Goal: Transaction & Acquisition: Purchase product/service

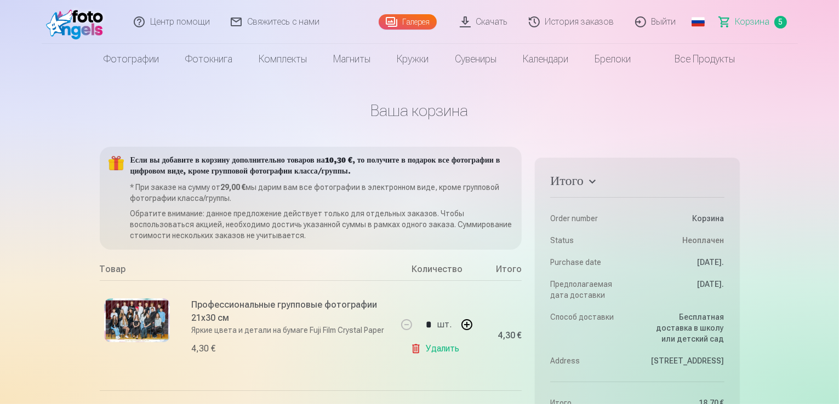
click at [424, 22] on link "Галерея" at bounding box center [408, 21] width 58 height 15
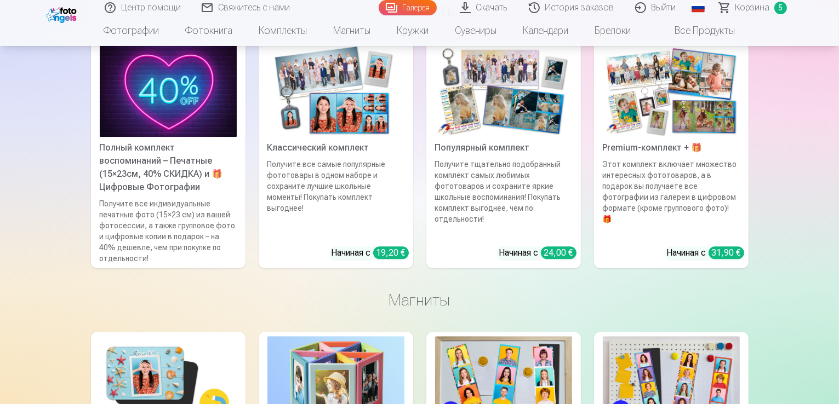
scroll to position [2861, 0]
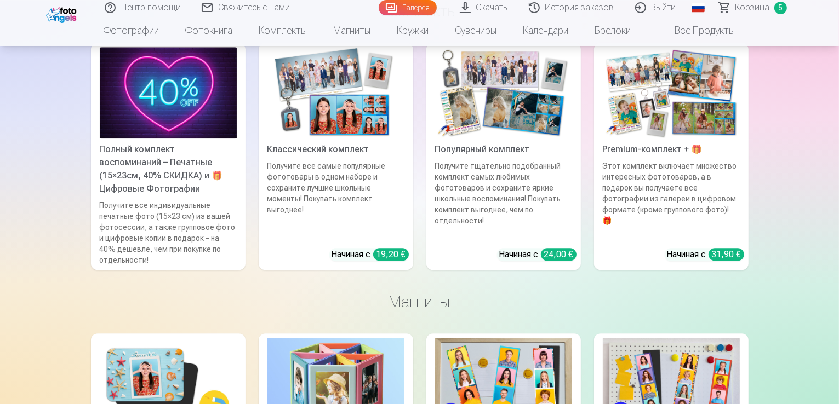
click at [778, 7] on span "5" at bounding box center [780, 8] width 13 height 13
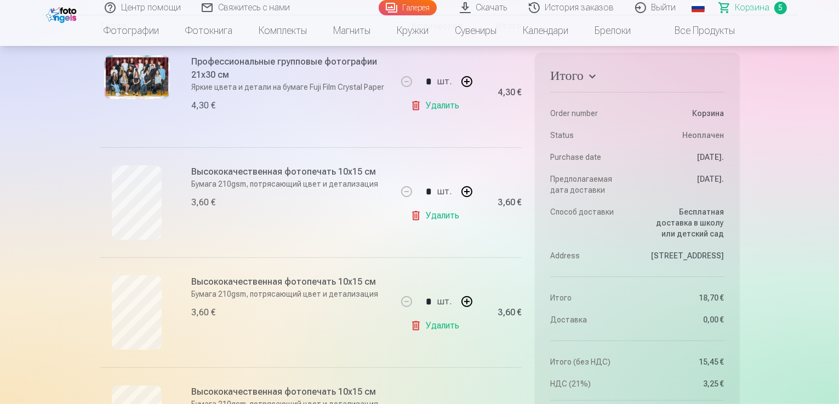
scroll to position [215, 0]
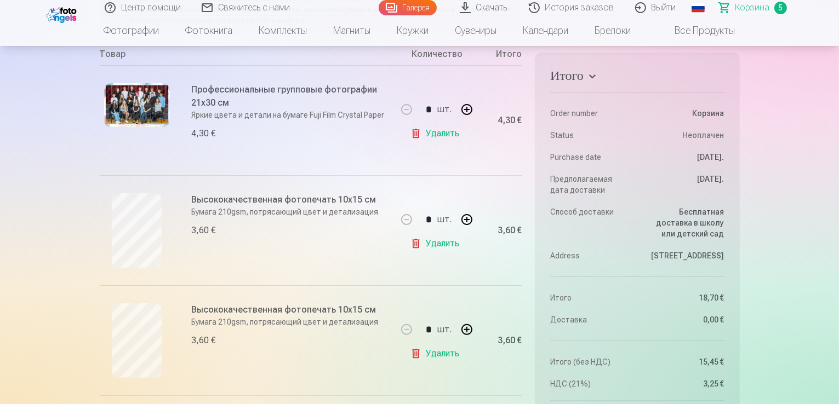
click at [428, 244] on link "Удалить" at bounding box center [436, 244] width 53 height 22
click at [438, 242] on link "Удалить" at bounding box center [436, 244] width 53 height 22
click at [440, 239] on link "Удалить" at bounding box center [436, 244] width 53 height 22
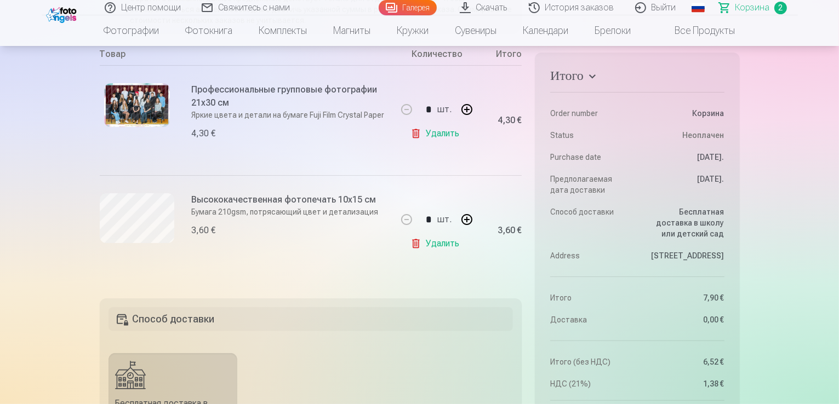
click at [445, 242] on link "Удалить" at bounding box center [436, 244] width 53 height 22
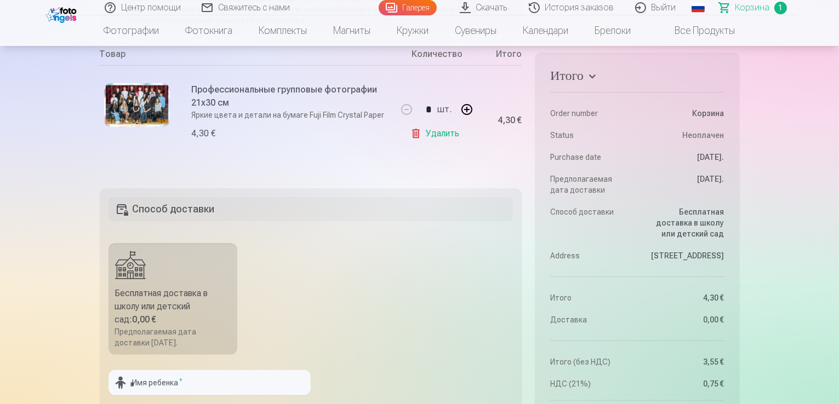
click at [411, 5] on link "Галерея" at bounding box center [408, 7] width 58 height 15
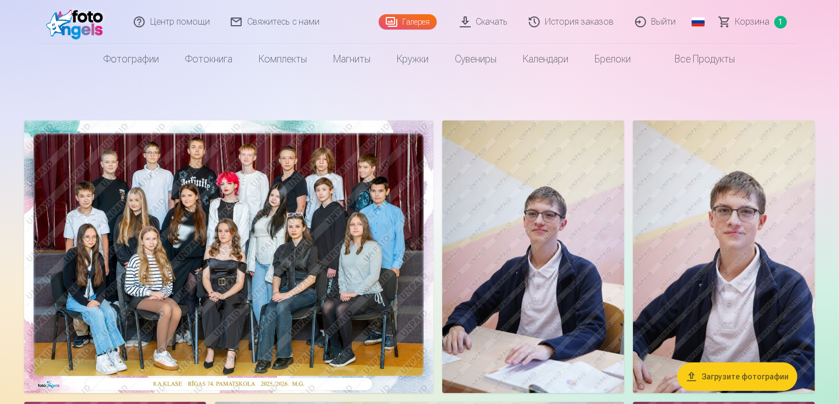
click at [759, 18] on span "Корзина" at bounding box center [752, 21] width 35 height 13
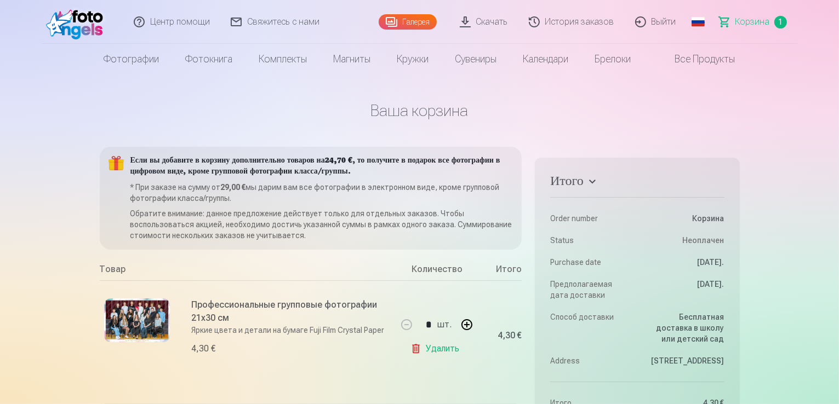
click at [415, 23] on link "Галерея" at bounding box center [408, 21] width 58 height 15
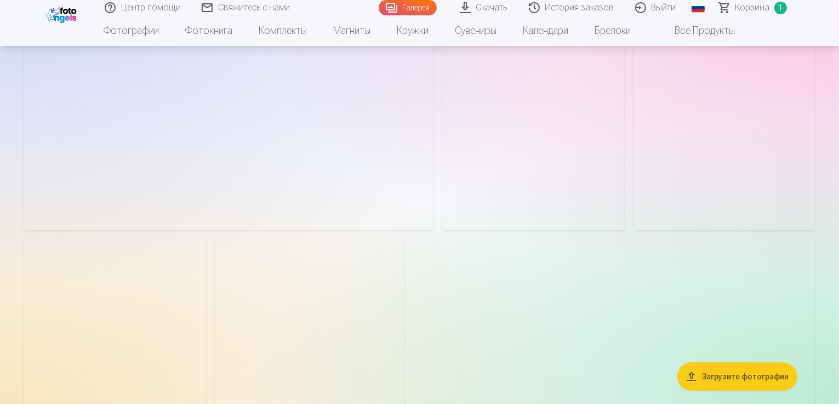
scroll to position [1007, 0]
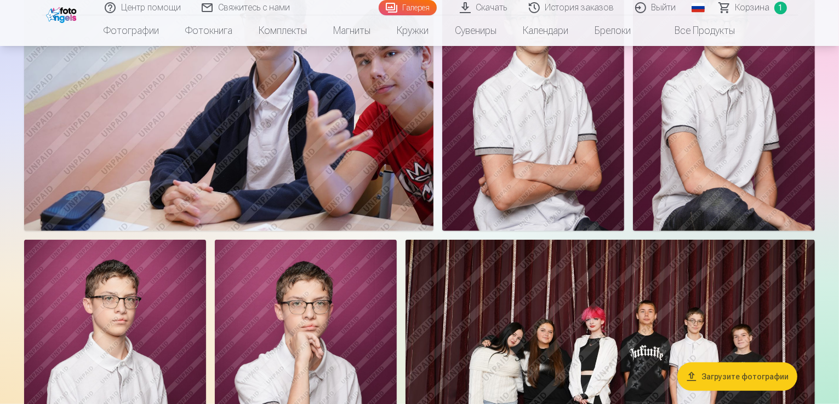
click at [581, 57] on div at bounding box center [419, 90] width 799 height 1962
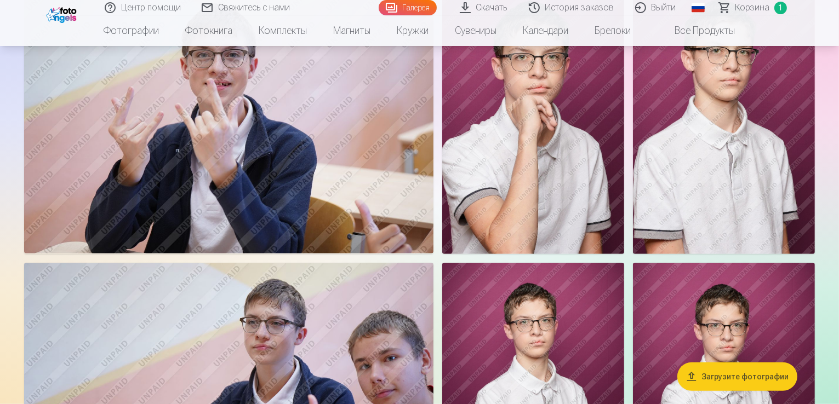
scroll to position [701, 0]
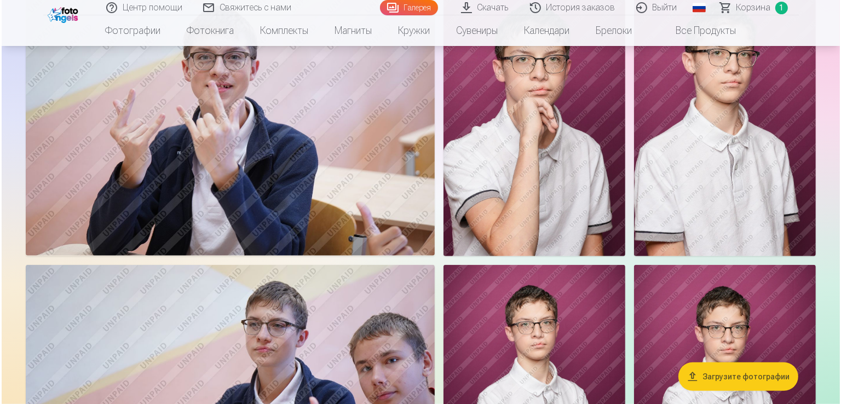
scroll to position [702, 0]
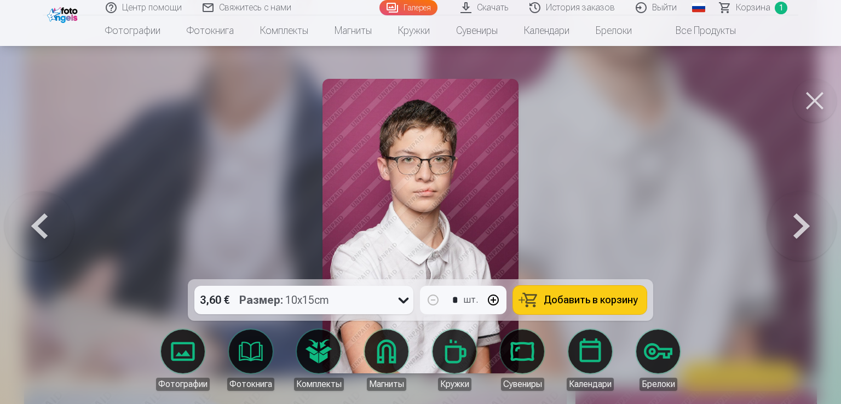
click at [339, 305] on div "3,60 € Размер : 10x15cm" at bounding box center [293, 300] width 198 height 28
drag, startPoint x: 339, startPoint y: 305, endPoint x: 355, endPoint y: 303, distance: 16.6
click at [355, 303] on div "3,60 € Размер : 10x15cm" at bounding box center [293, 300] width 198 height 28
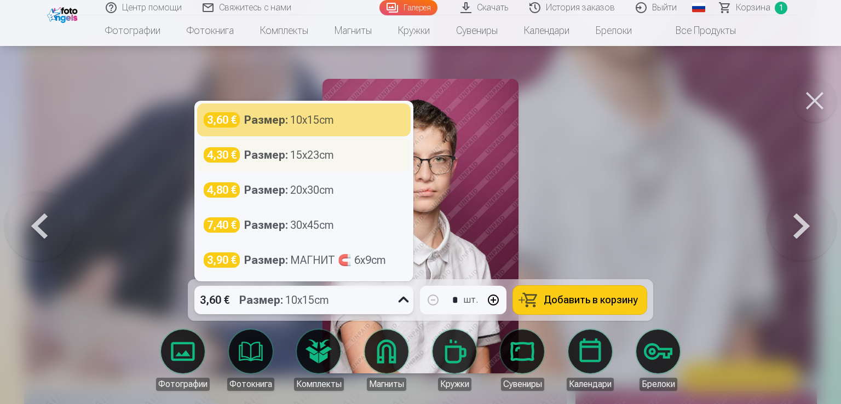
click at [306, 156] on div "Размер : 15x23cm" at bounding box center [289, 154] width 90 height 15
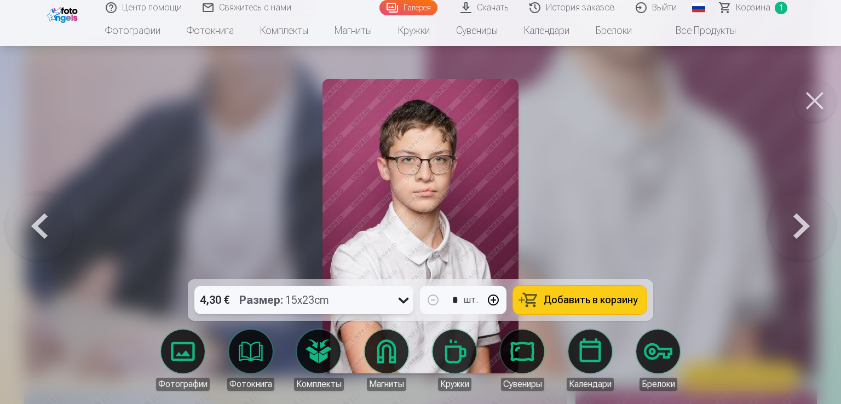
click at [566, 301] on span "Добавить в корзину" at bounding box center [591, 300] width 94 height 10
click at [803, 225] on button at bounding box center [802, 226] width 70 height 84
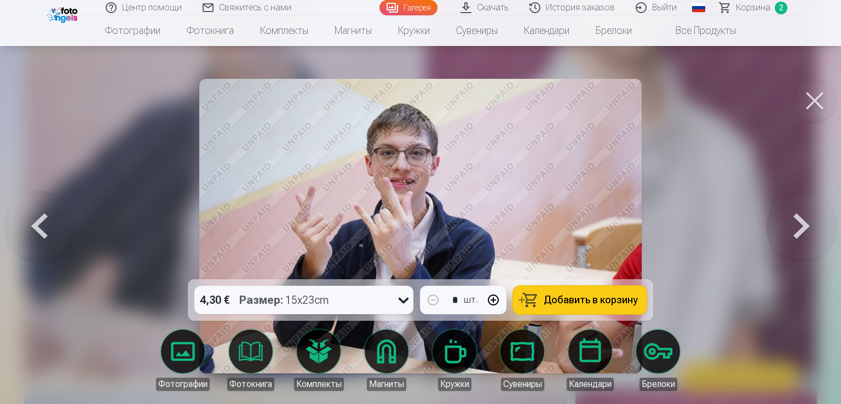
click at [799, 210] on button at bounding box center [802, 226] width 70 height 84
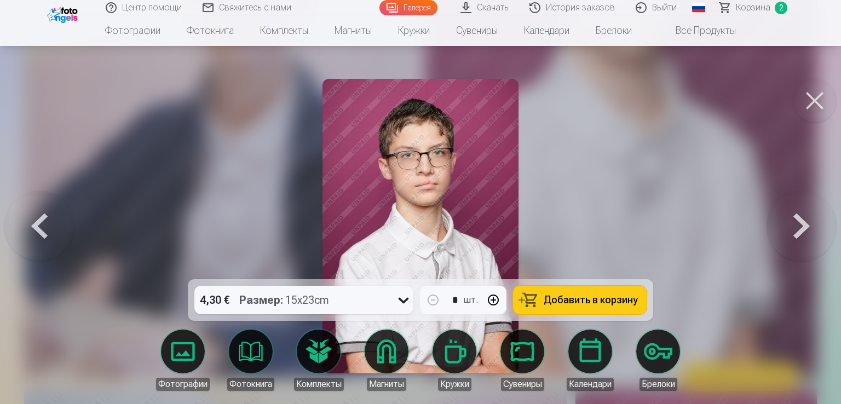
click at [799, 210] on button at bounding box center [802, 226] width 70 height 84
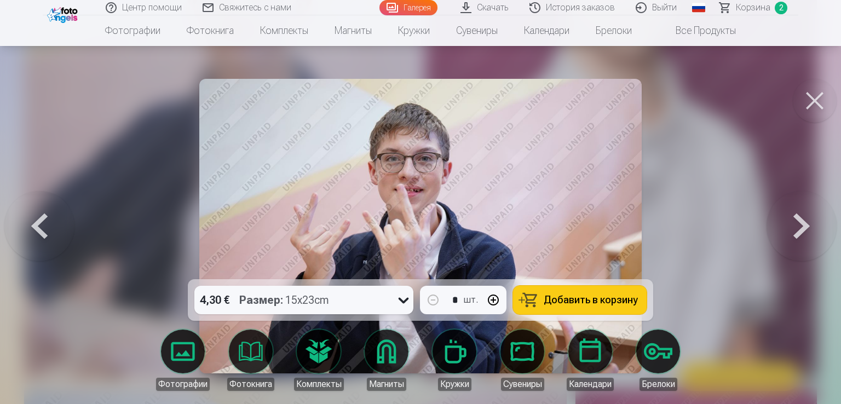
click at [799, 210] on button at bounding box center [802, 226] width 70 height 84
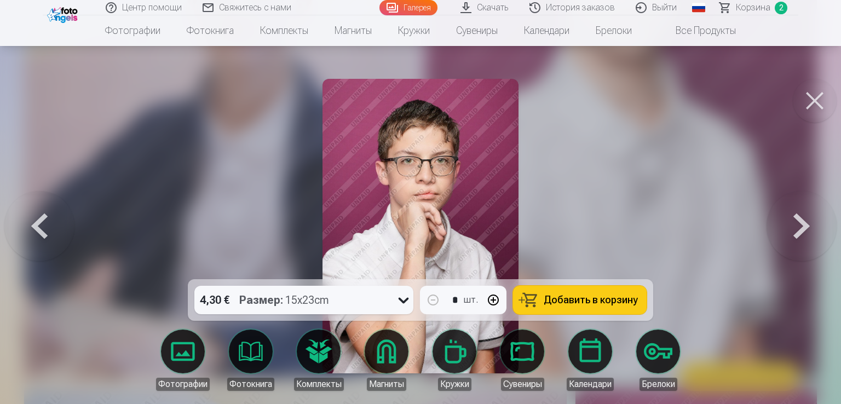
click at [799, 210] on button at bounding box center [802, 226] width 70 height 84
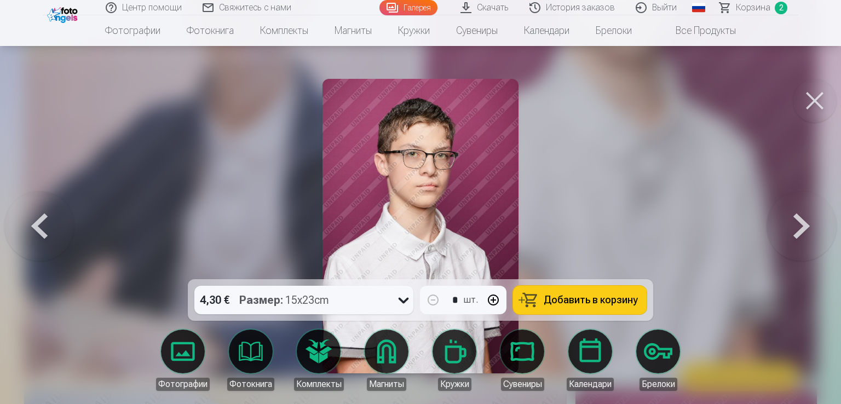
click at [799, 210] on button at bounding box center [802, 226] width 70 height 84
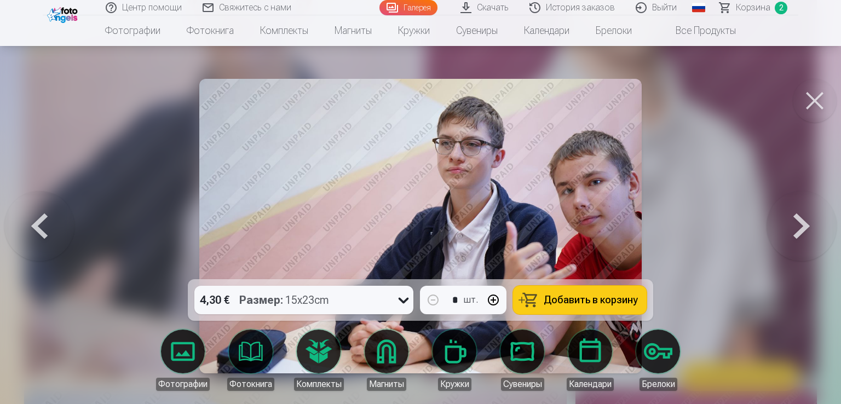
click at [799, 210] on button at bounding box center [802, 226] width 70 height 84
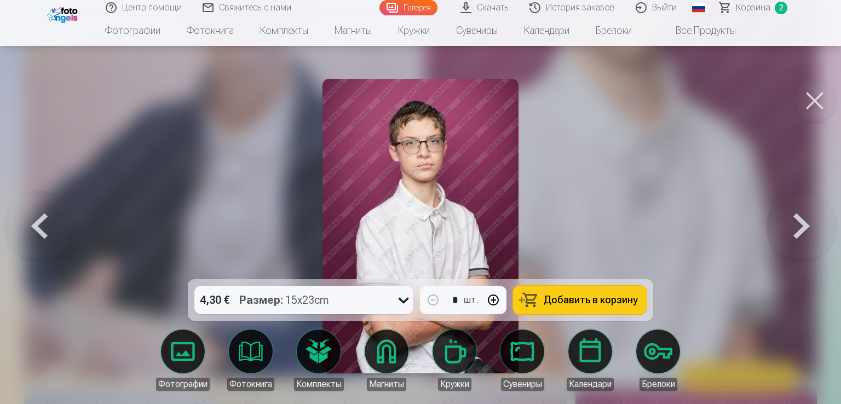
click at [799, 210] on button at bounding box center [802, 226] width 70 height 84
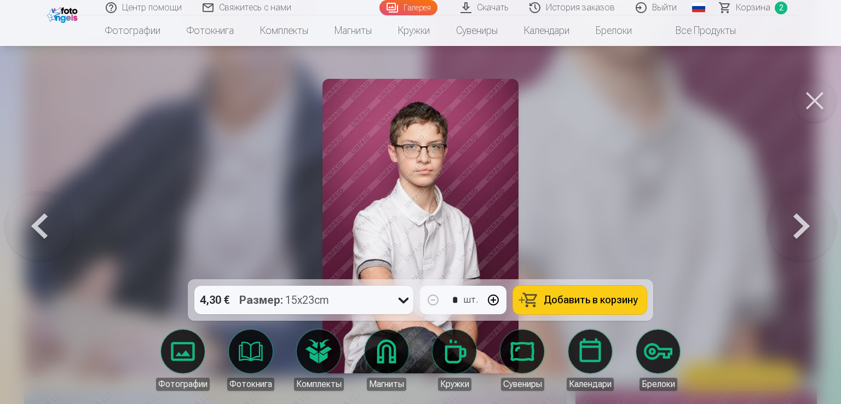
click at [799, 210] on button at bounding box center [802, 226] width 70 height 84
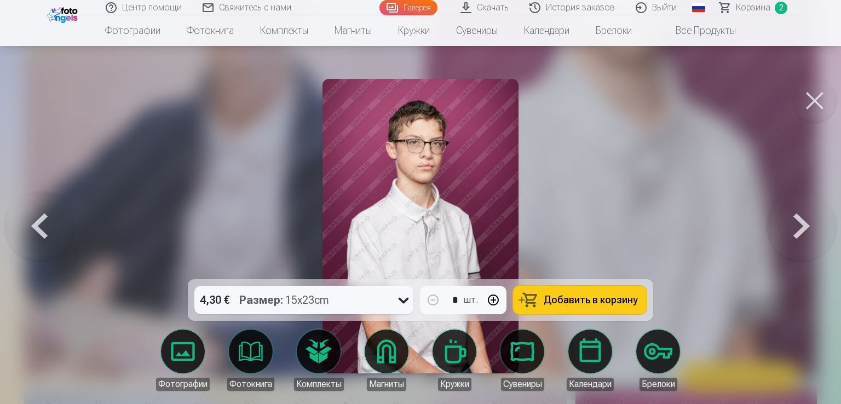
click at [799, 210] on button at bounding box center [802, 226] width 70 height 84
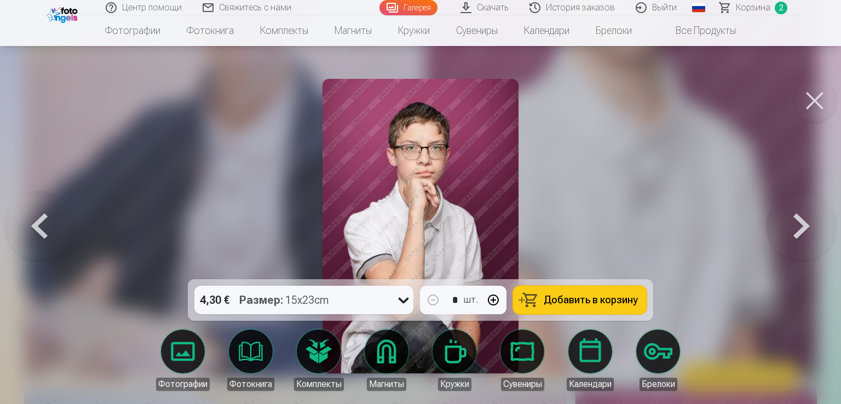
click at [799, 210] on button at bounding box center [802, 226] width 70 height 84
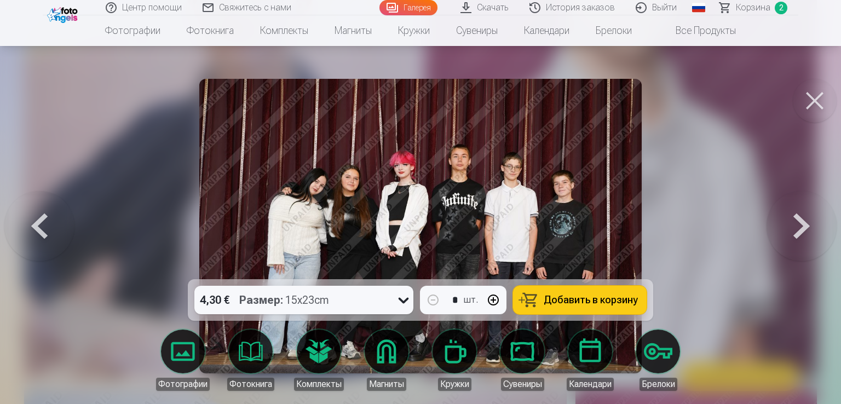
click at [804, 215] on button at bounding box center [802, 226] width 70 height 84
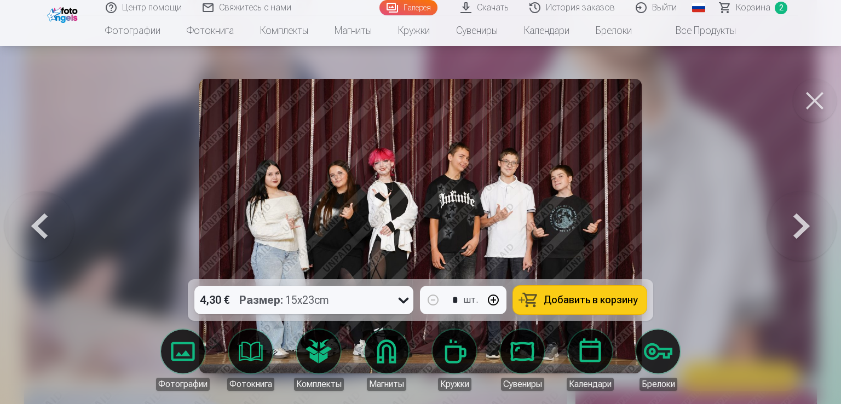
click at [804, 215] on button at bounding box center [802, 226] width 70 height 84
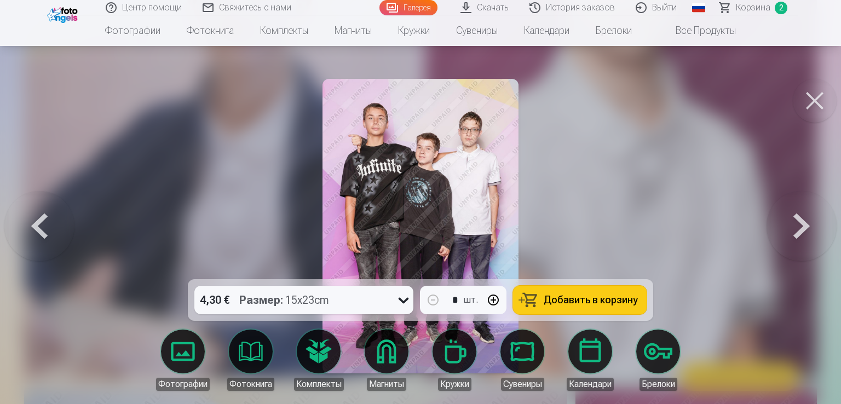
click at [39, 230] on button at bounding box center [39, 226] width 70 height 84
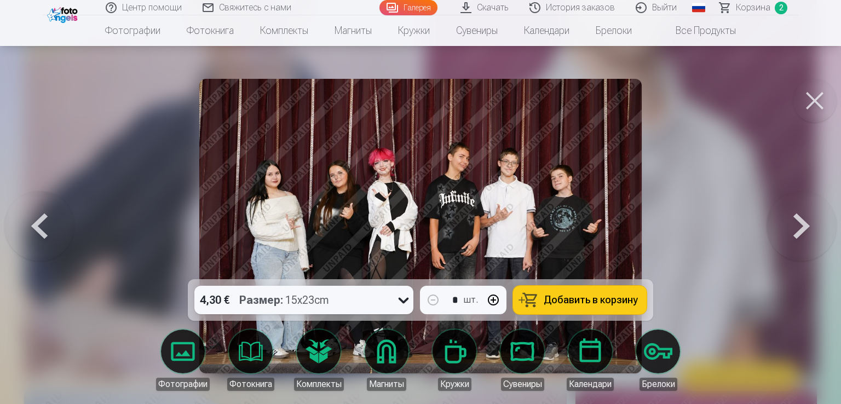
click at [281, 299] on strong "Размер :" at bounding box center [261, 300] width 44 height 15
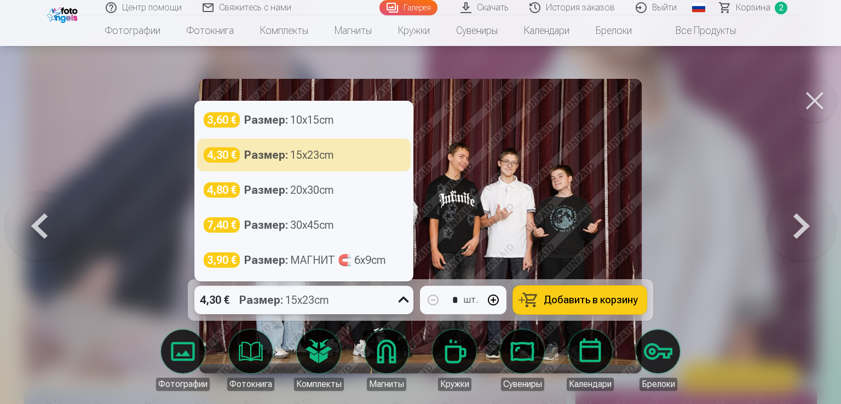
click at [683, 261] on div at bounding box center [420, 202] width 841 height 404
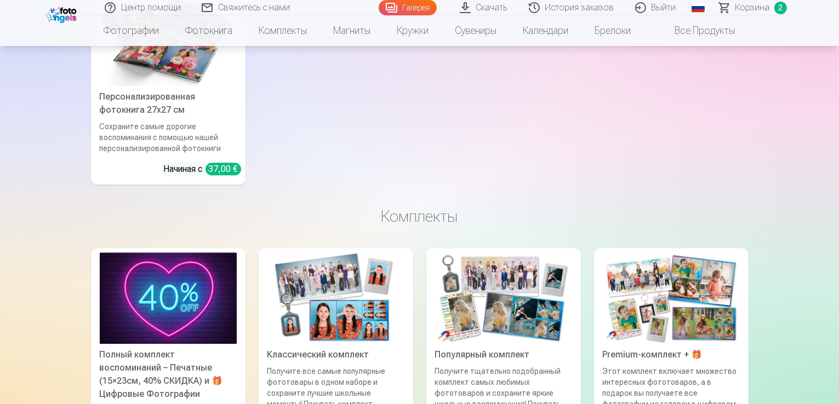
scroll to position [2673, 0]
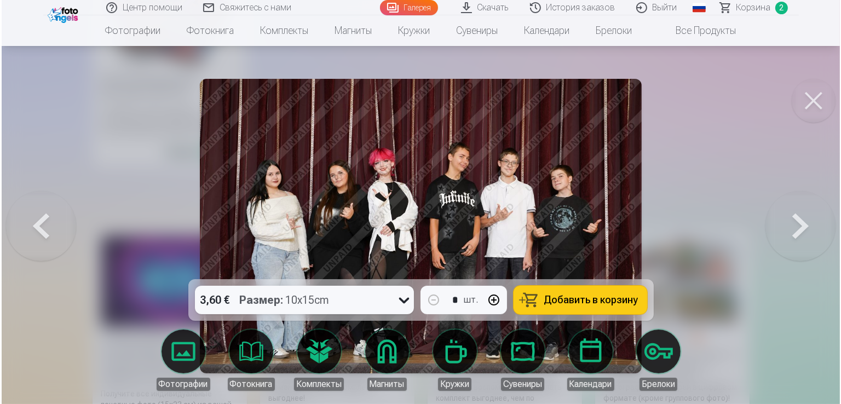
scroll to position [2681, 0]
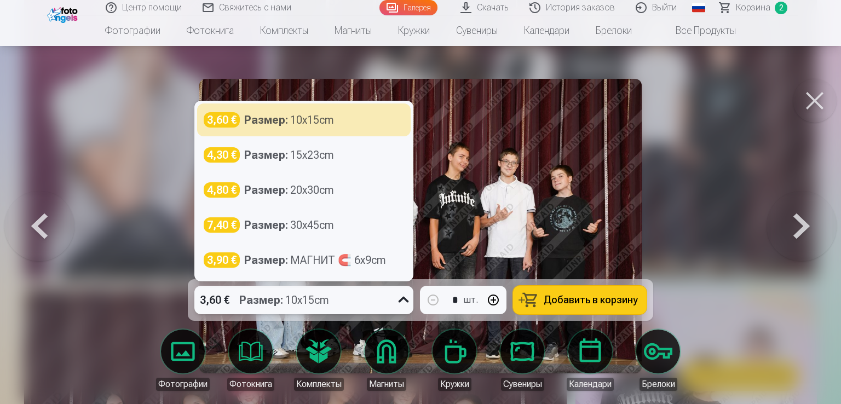
click at [403, 301] on icon at bounding box center [404, 300] width 10 height 6
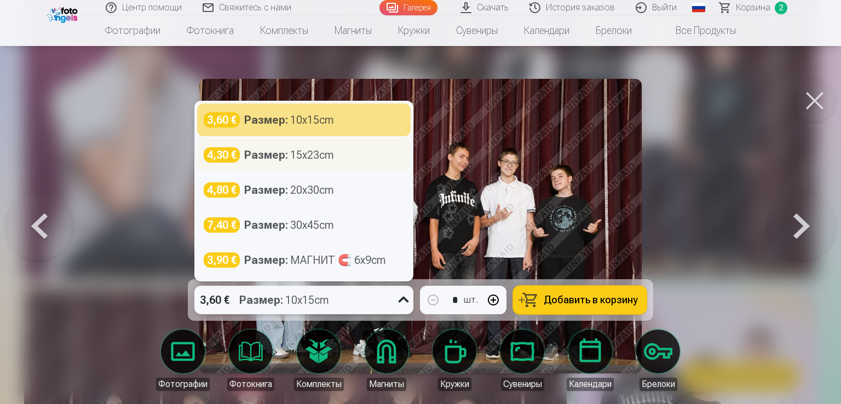
click at [330, 149] on div "Размер : 15x23cm" at bounding box center [289, 154] width 90 height 15
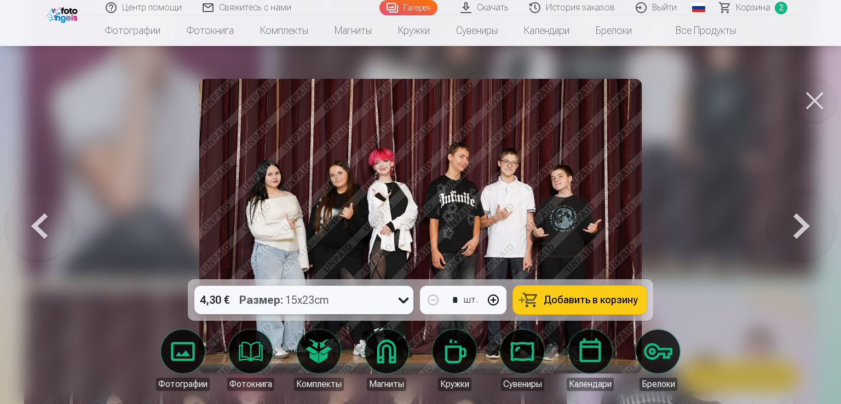
click at [569, 301] on span "Добавить в корзину" at bounding box center [591, 300] width 94 height 10
click at [800, 221] on button at bounding box center [802, 226] width 70 height 84
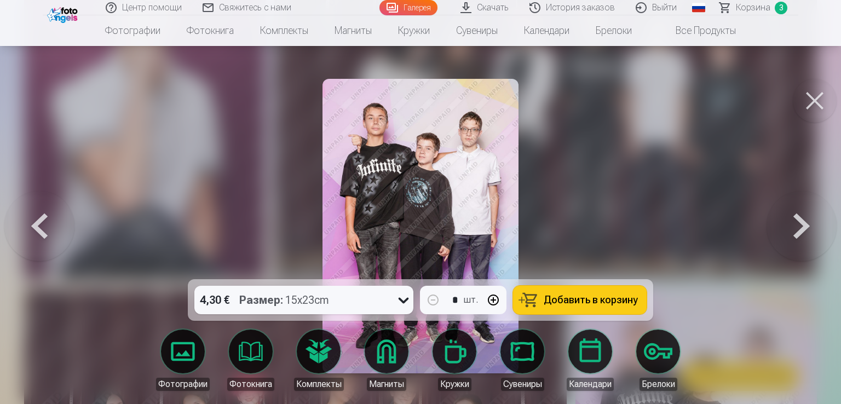
click at [561, 304] on span "Добавить в корзину" at bounding box center [591, 300] width 94 height 10
click at [754, 5] on span "Корзина" at bounding box center [753, 7] width 35 height 13
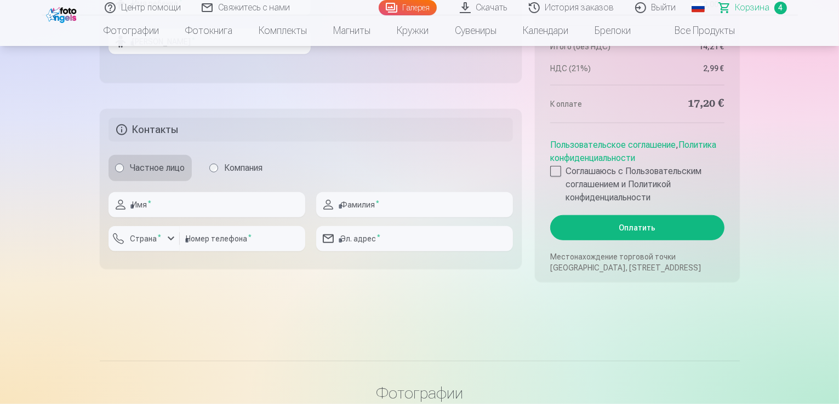
scroll to position [931, 0]
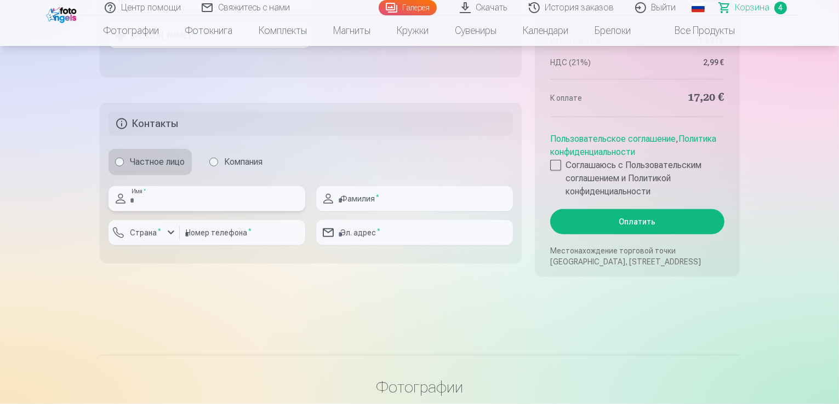
drag, startPoint x: 248, startPoint y: 201, endPoint x: 253, endPoint y: 205, distance: 7.0
click at [253, 205] on input "text" at bounding box center [206, 198] width 197 height 25
type input "*"
type input "*****"
click at [356, 191] on input "text" at bounding box center [414, 198] width 197 height 25
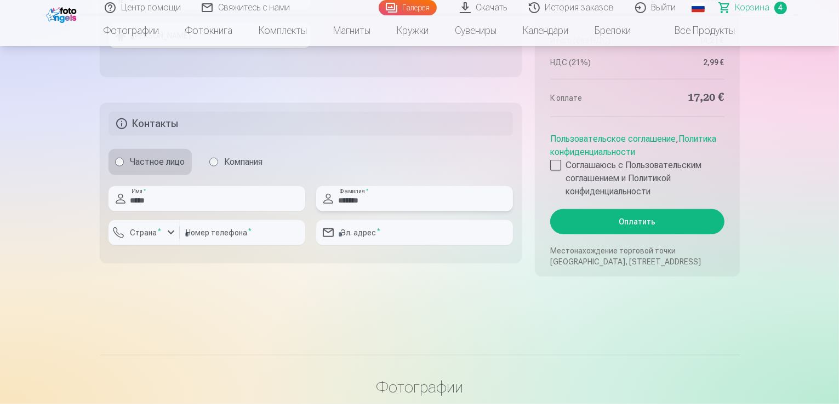
type input "*******"
click at [197, 231] on input "number" at bounding box center [242, 232] width 125 height 25
type input "********"
click at [366, 234] on input "email" at bounding box center [414, 232] width 197 height 25
type input "**********"
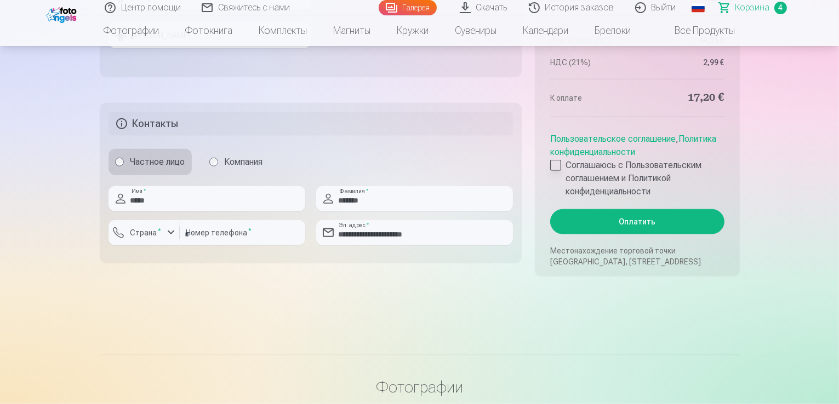
click at [553, 165] on div at bounding box center [555, 165] width 11 height 11
drag, startPoint x: 837, startPoint y: 96, endPoint x: 841, endPoint y: 61, distance: 35.3
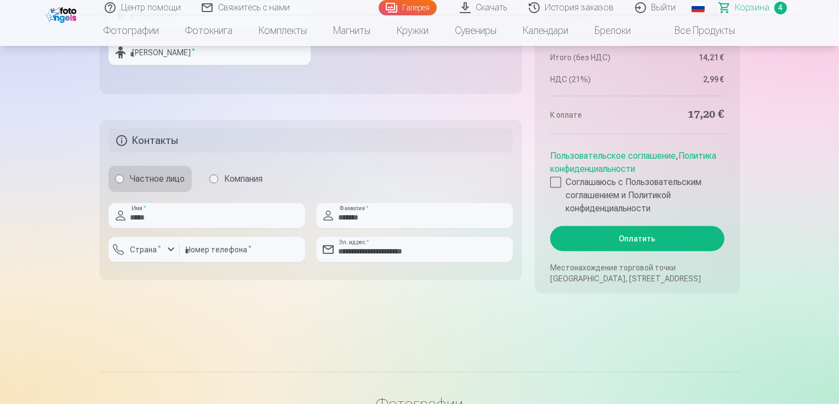
scroll to position [947, 0]
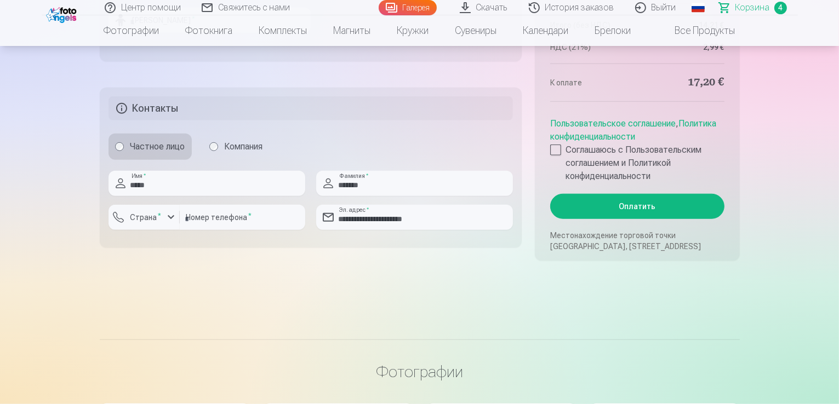
click at [651, 209] on button "Оплатить" at bounding box center [637, 206] width 174 height 25
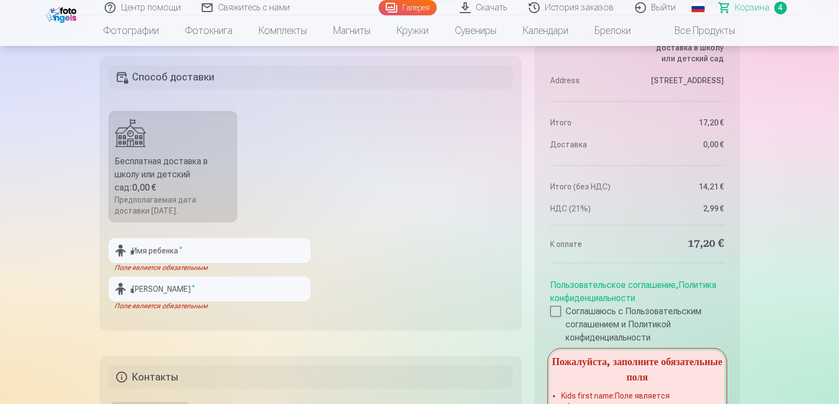
scroll to position [705, 0]
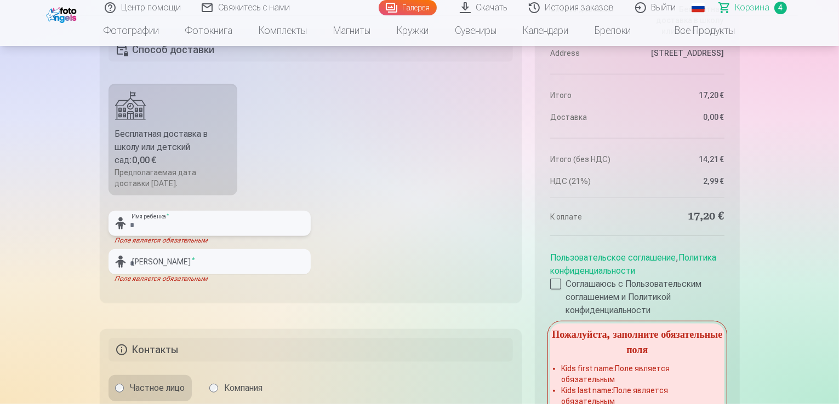
click at [245, 229] on input "text" at bounding box center [209, 223] width 202 height 25
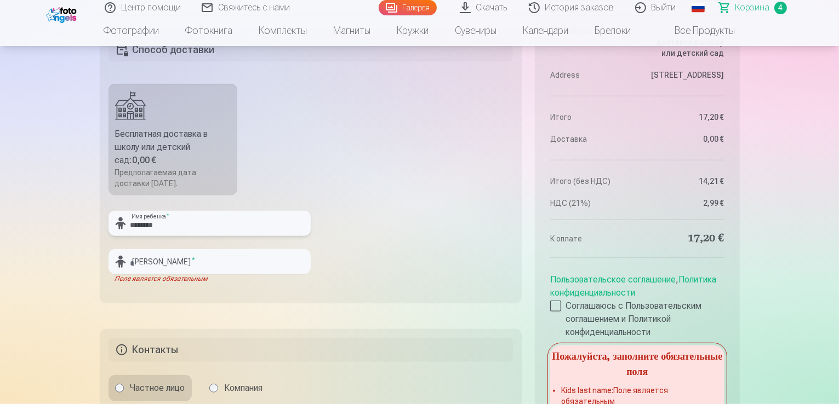
type input "********"
click at [204, 259] on input "text" at bounding box center [209, 261] width 202 height 25
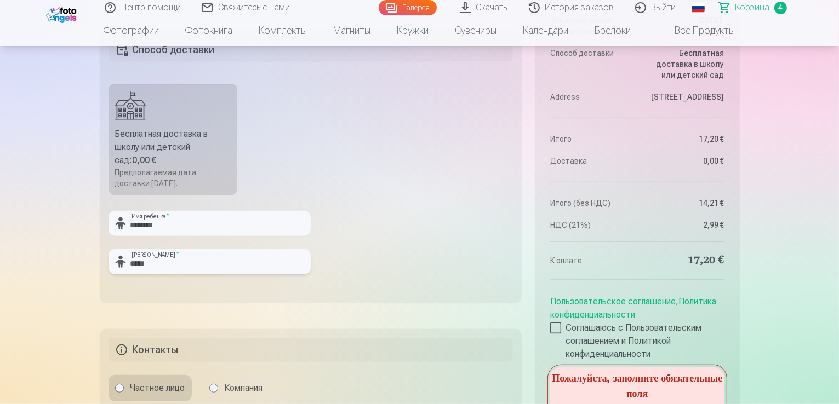
type input "*****"
drag, startPoint x: 838, startPoint y: 77, endPoint x: 841, endPoint y: 112, distance: 35.8
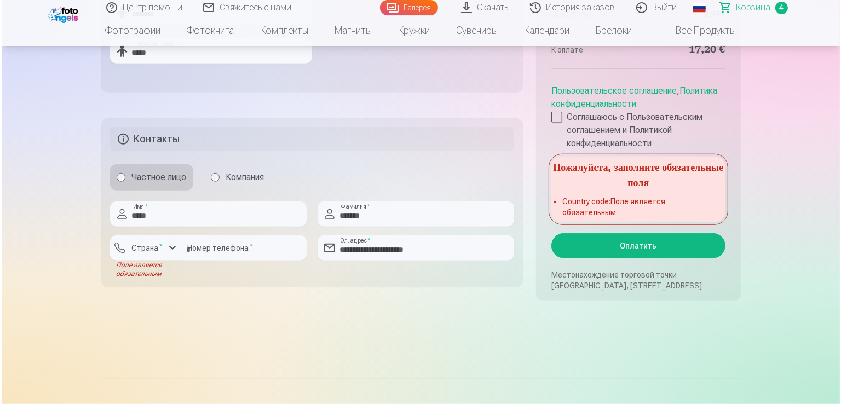
scroll to position [895, 0]
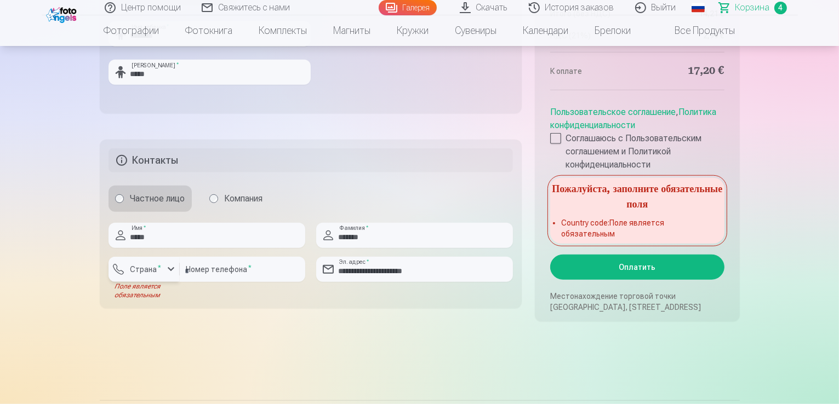
click at [167, 274] on div "button" at bounding box center [170, 269] width 13 height 13
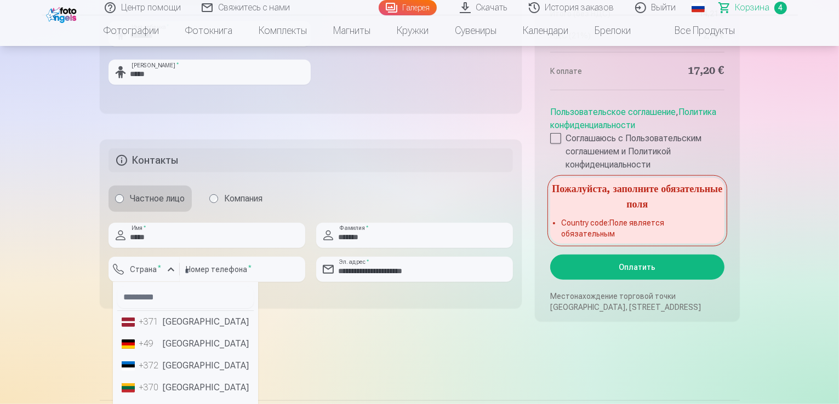
click at [164, 321] on li "+371 Латвия" at bounding box center [185, 322] width 136 height 22
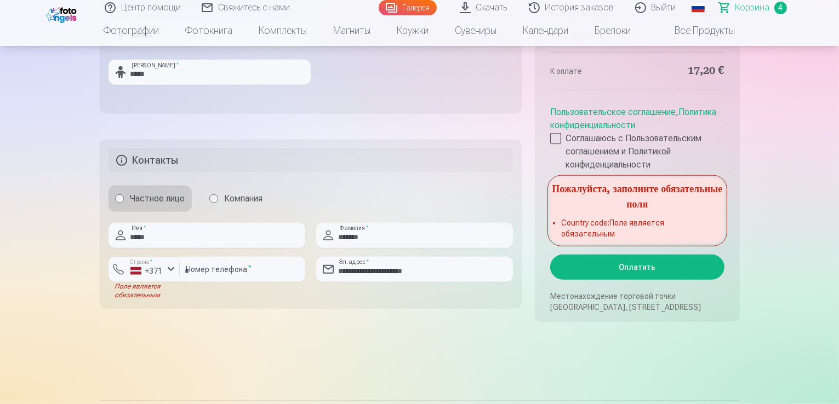
click at [652, 267] on button "Оплатить" at bounding box center [637, 267] width 174 height 25
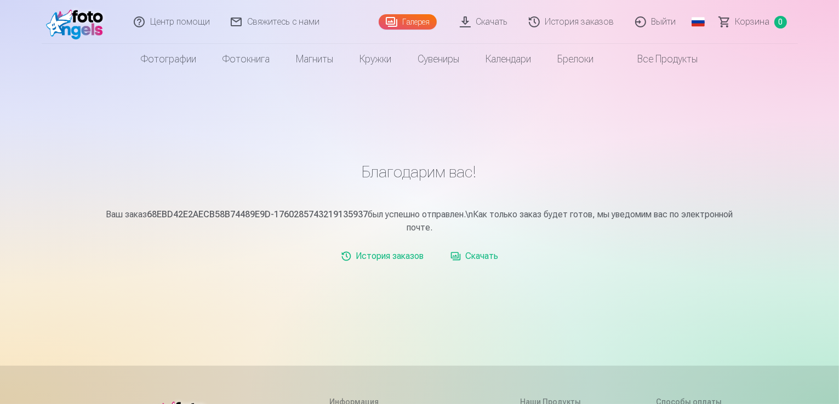
click at [476, 254] on link "Скачать" at bounding box center [474, 256] width 57 height 22
